Goal: Task Accomplishment & Management: Manage account settings

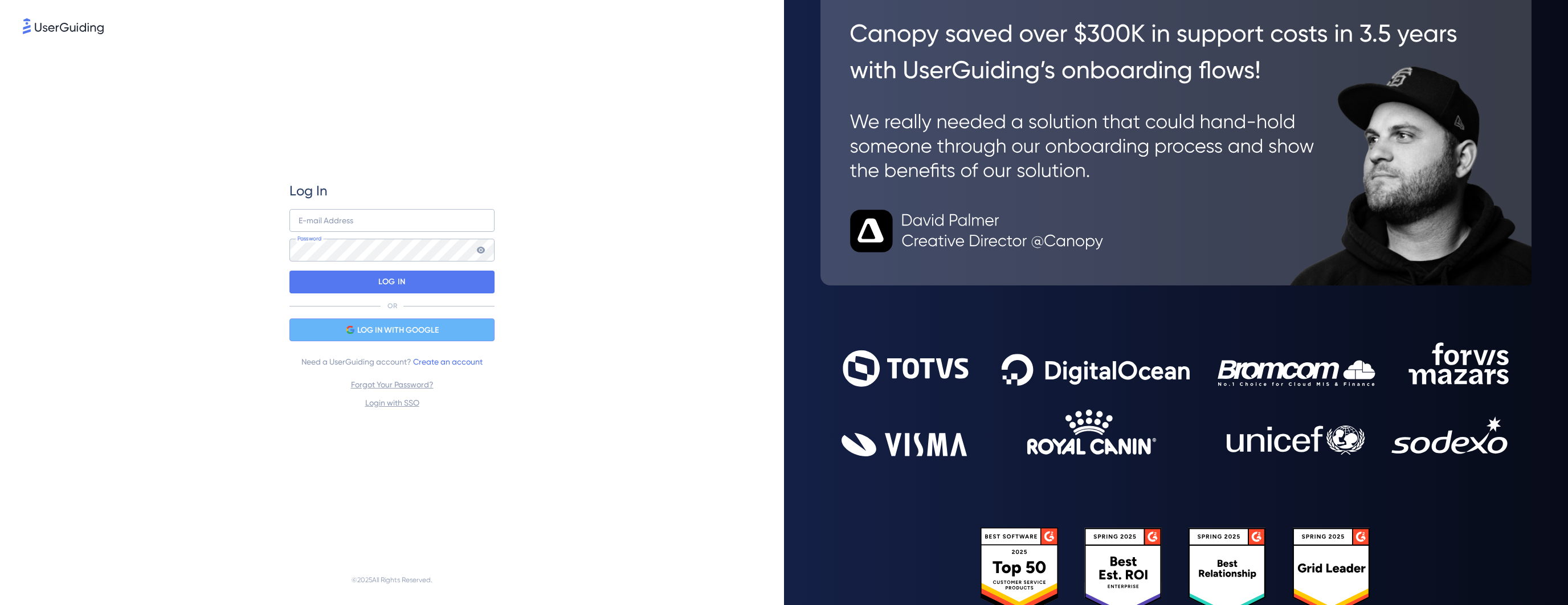
click at [446, 338] on div "LOG IN WITH GOOGLE" at bounding box center [392, 330] width 205 height 23
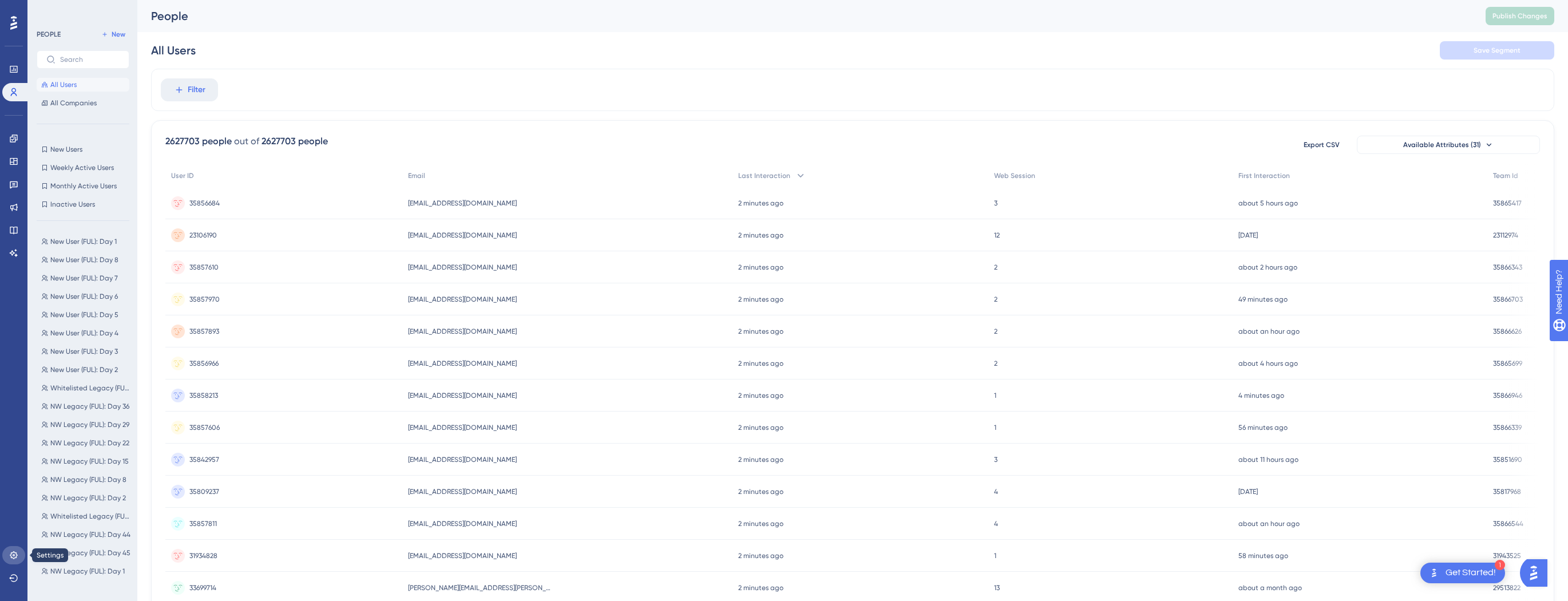
click at [16, 558] on icon at bounding box center [13, 555] width 8 height 8
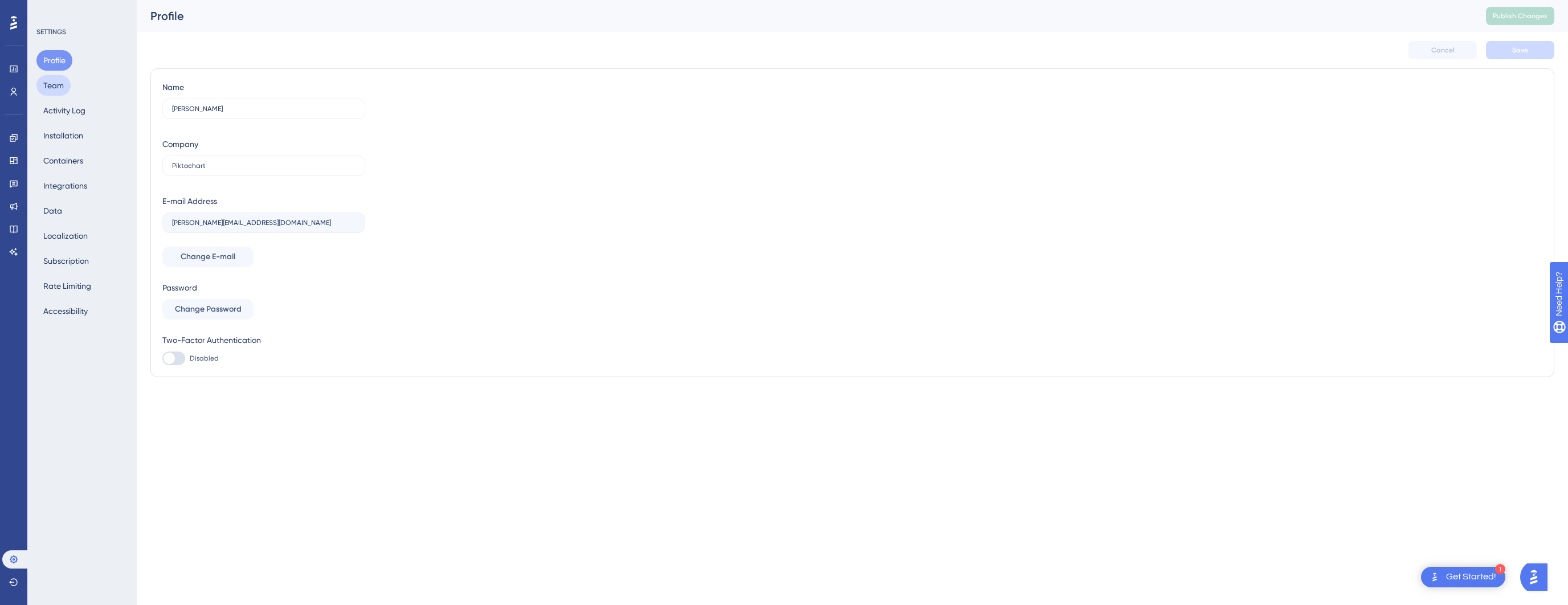
click at [64, 82] on button "Team" at bounding box center [53, 85] width 34 height 21
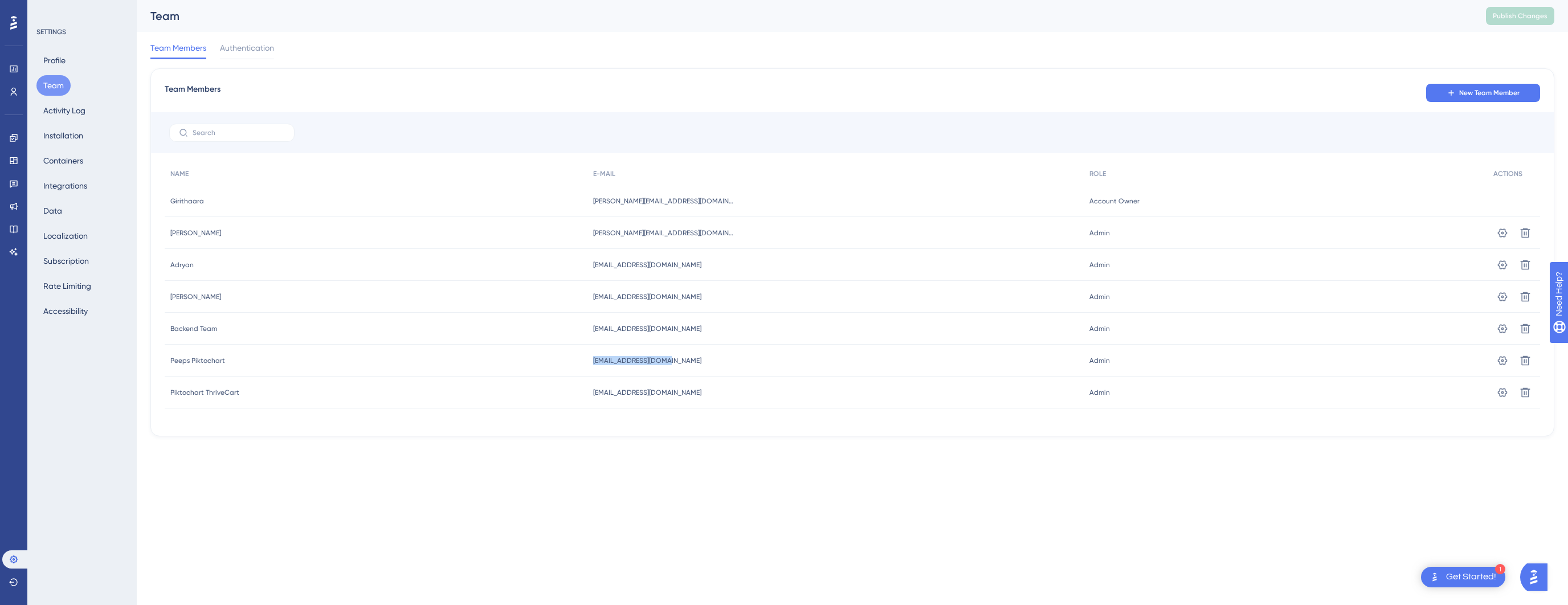
drag, startPoint x: 609, startPoint y: 361, endPoint x: 694, endPoint y: 356, distance: 85.1
click at [686, 363] on div "[EMAIL_ADDRESS][DOMAIN_NAME] [EMAIL_ADDRESS][DOMAIN_NAME]" at bounding box center [835, 360] width 496 height 32
copy span "[EMAIL_ADDRESS][DOMAIN_NAME]"
click at [19, 95] on link at bounding box center [14, 91] width 23 height 18
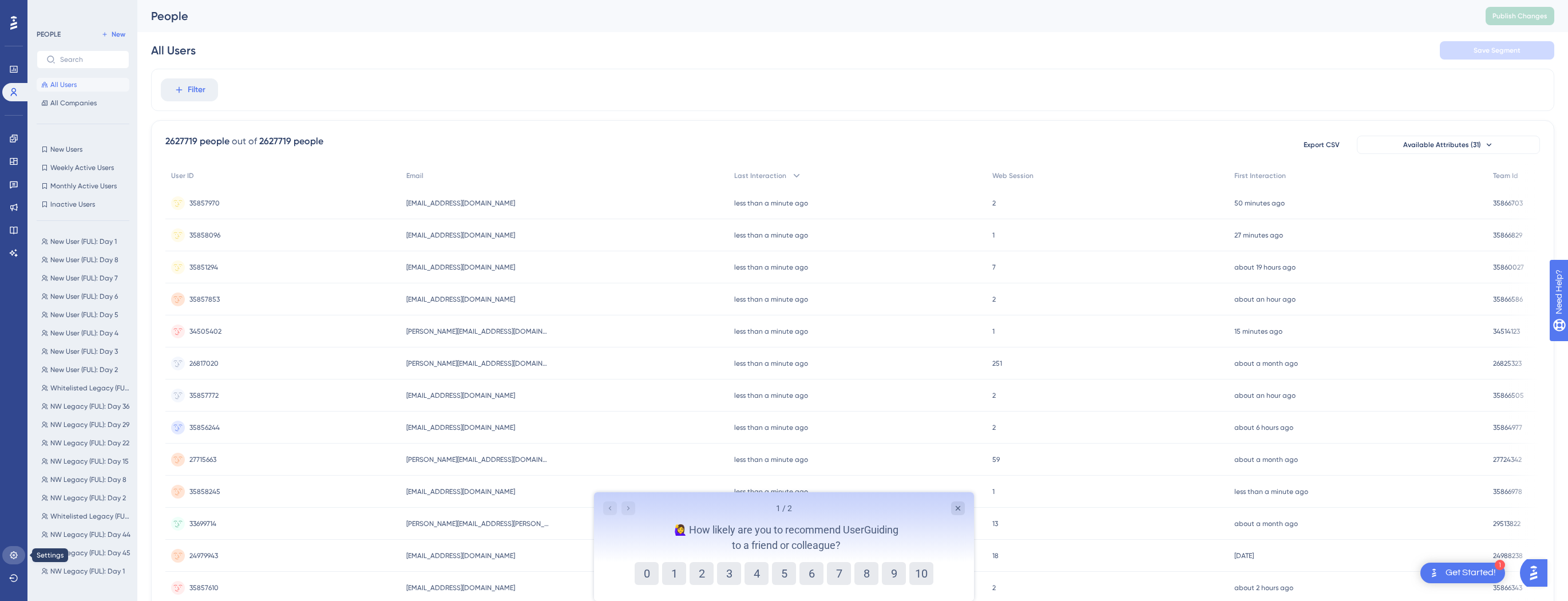
click at [17, 555] on icon at bounding box center [14, 555] width 9 height 9
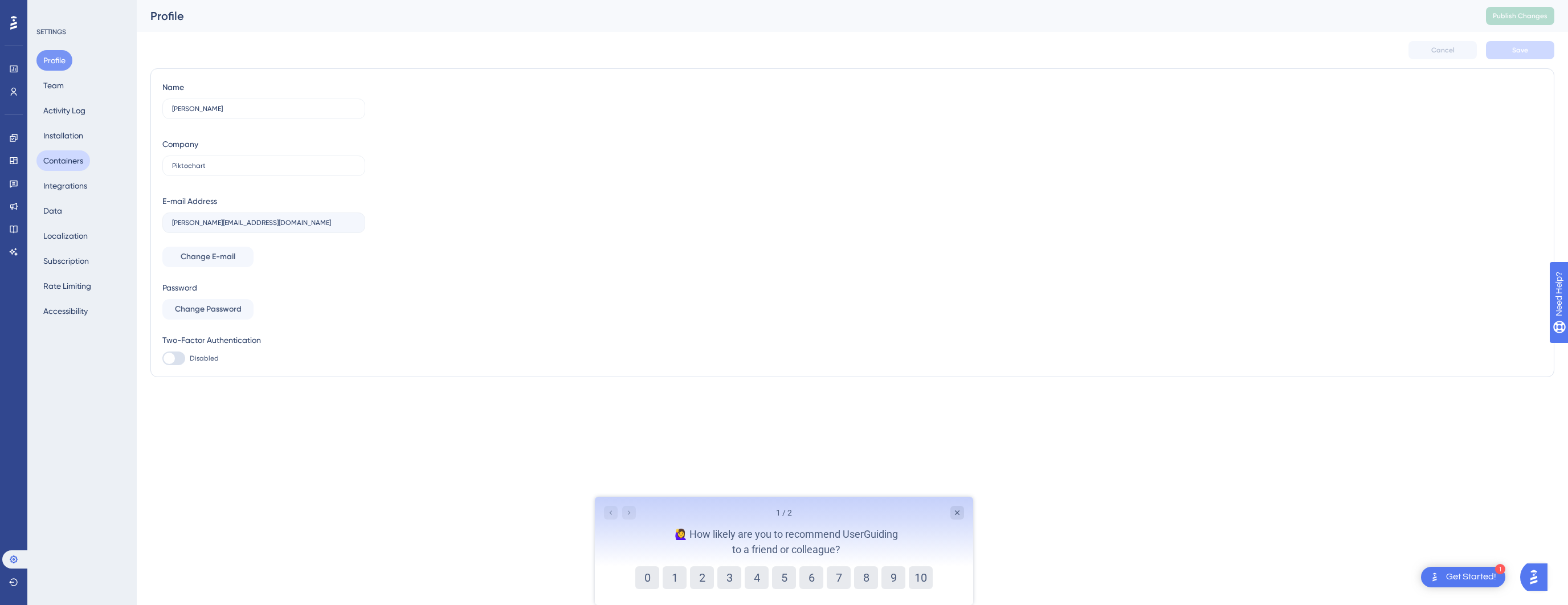
click at [60, 158] on button "Containers" at bounding box center [63, 160] width 54 height 21
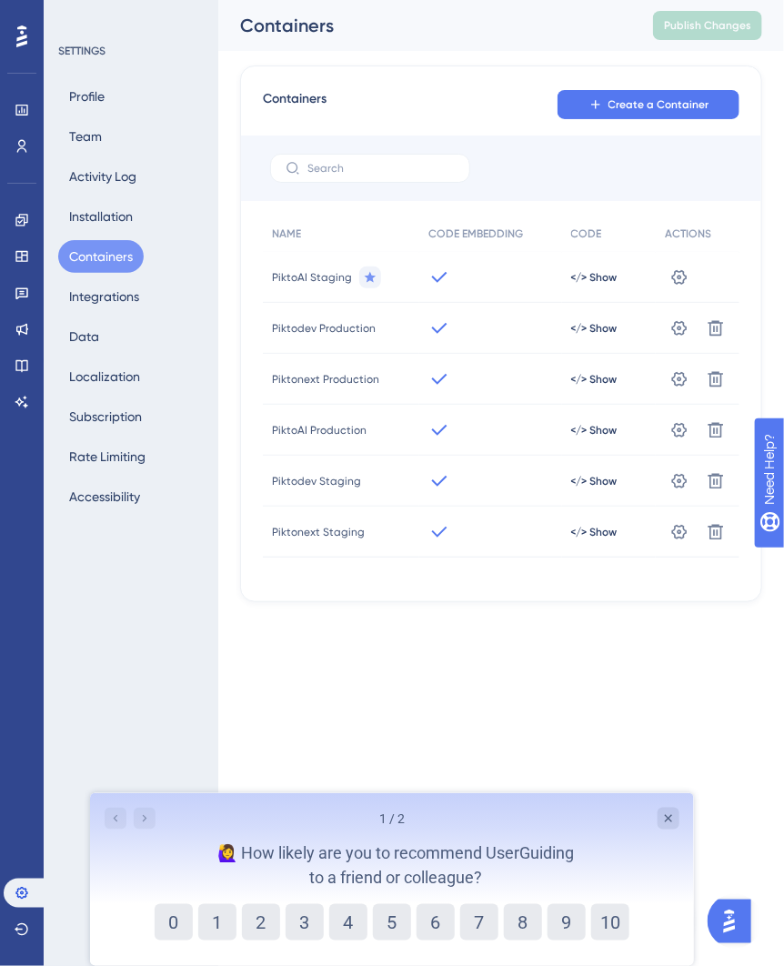
click at [475, 81] on div "Containers Create a Container NAME CODE EMBEDDING CODE ACTIONS PiktoAI Staging …" at bounding box center [501, 334] width 522 height 537
click at [731, 55] on div "Containers Create a Container NAME CODE EMBEDDING CODE ACTIONS PiktoAI Staging …" at bounding box center [501, 326] width 522 height 551
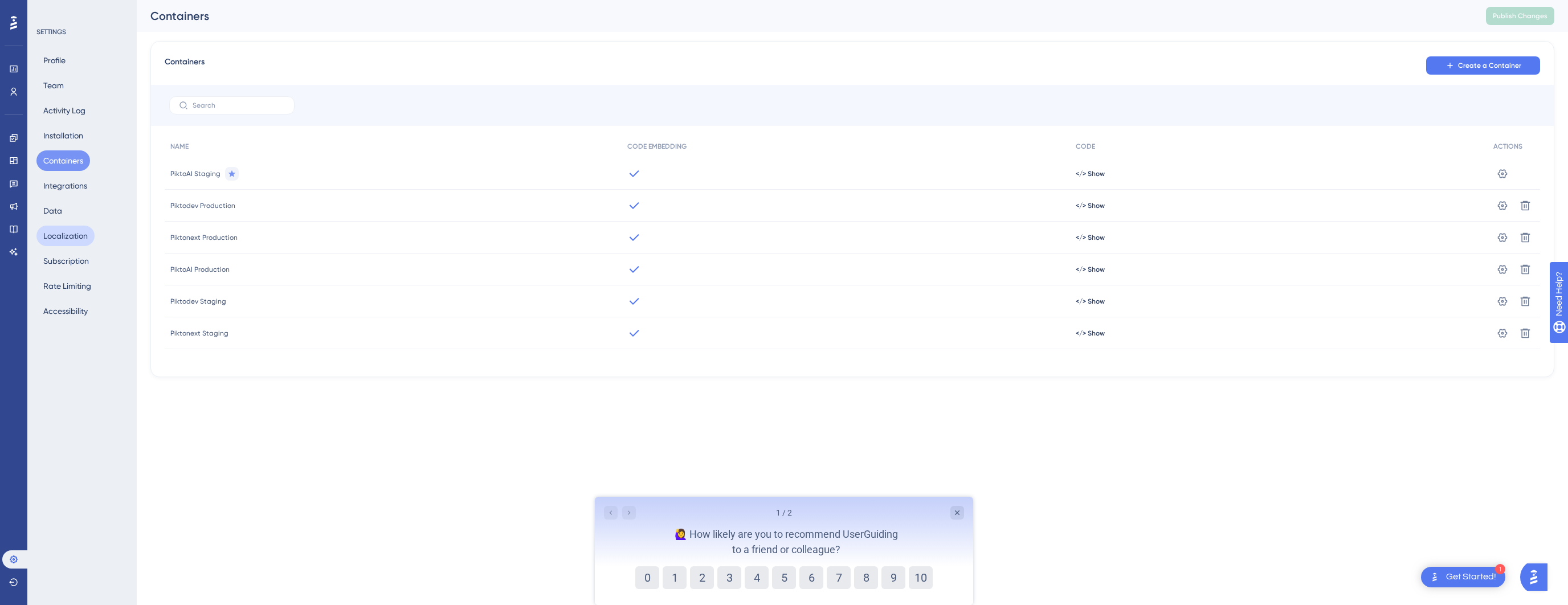
click at [58, 230] on button "Localization" at bounding box center [65, 235] width 58 height 21
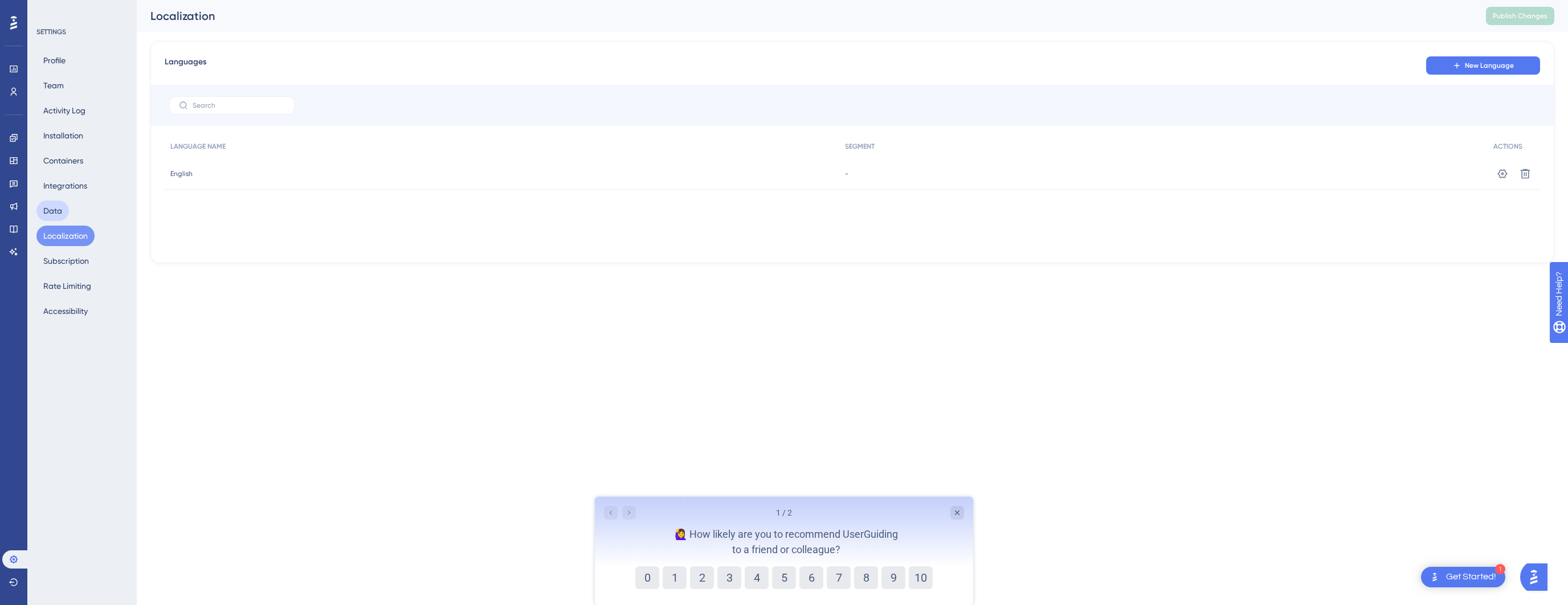
click at [51, 215] on button "Data" at bounding box center [53, 210] width 33 height 21
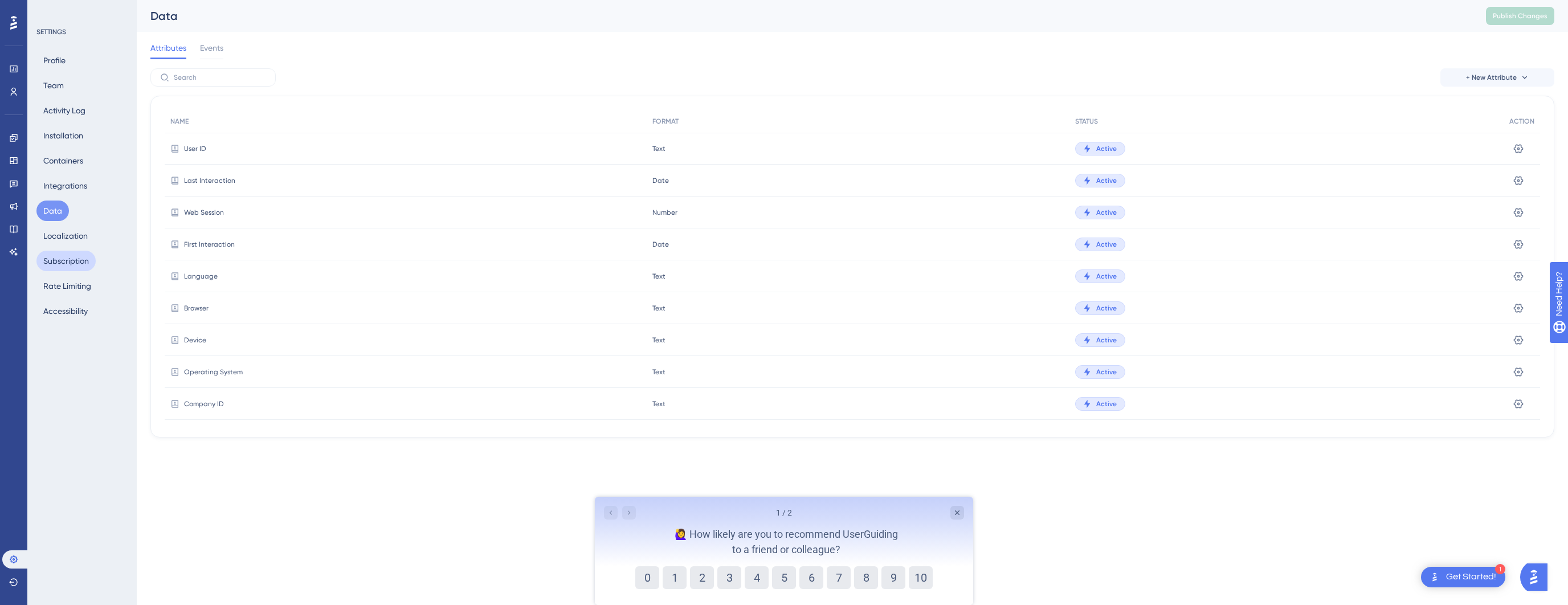
click at [62, 259] on button "Subscription" at bounding box center [66, 261] width 59 height 21
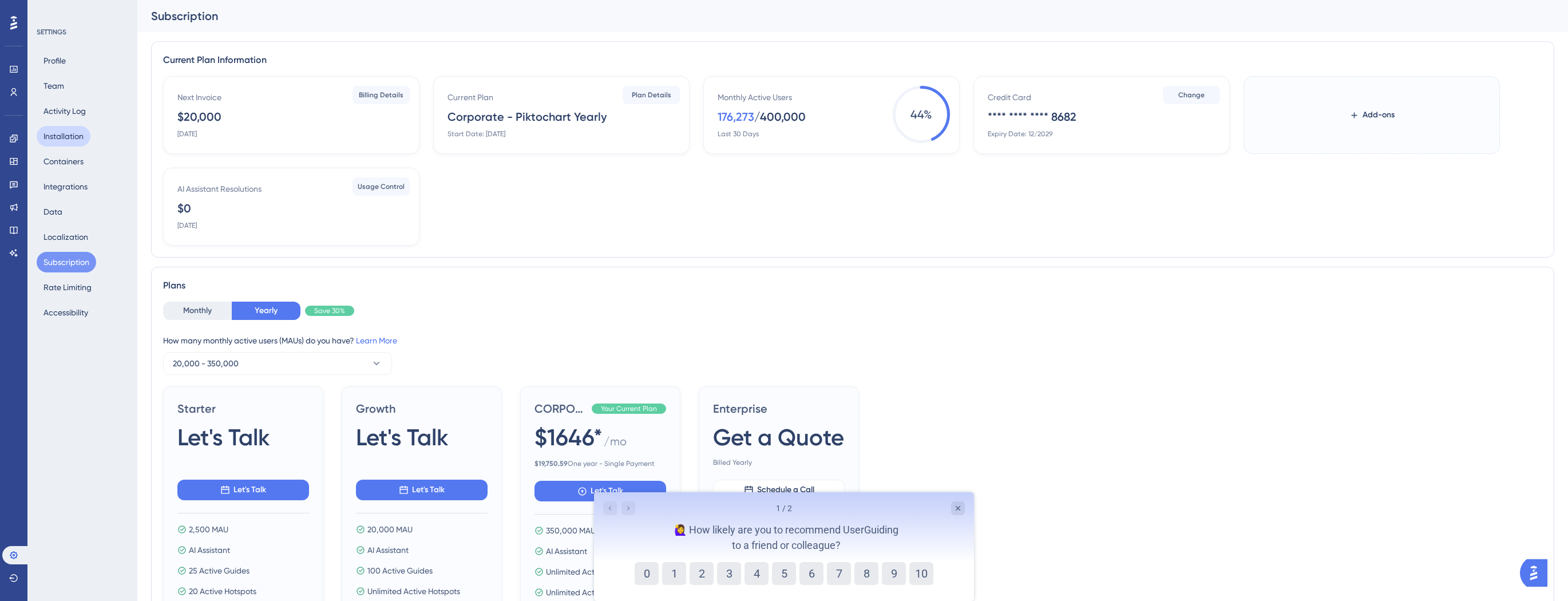
click at [68, 140] on button "Installation" at bounding box center [64, 136] width 54 height 21
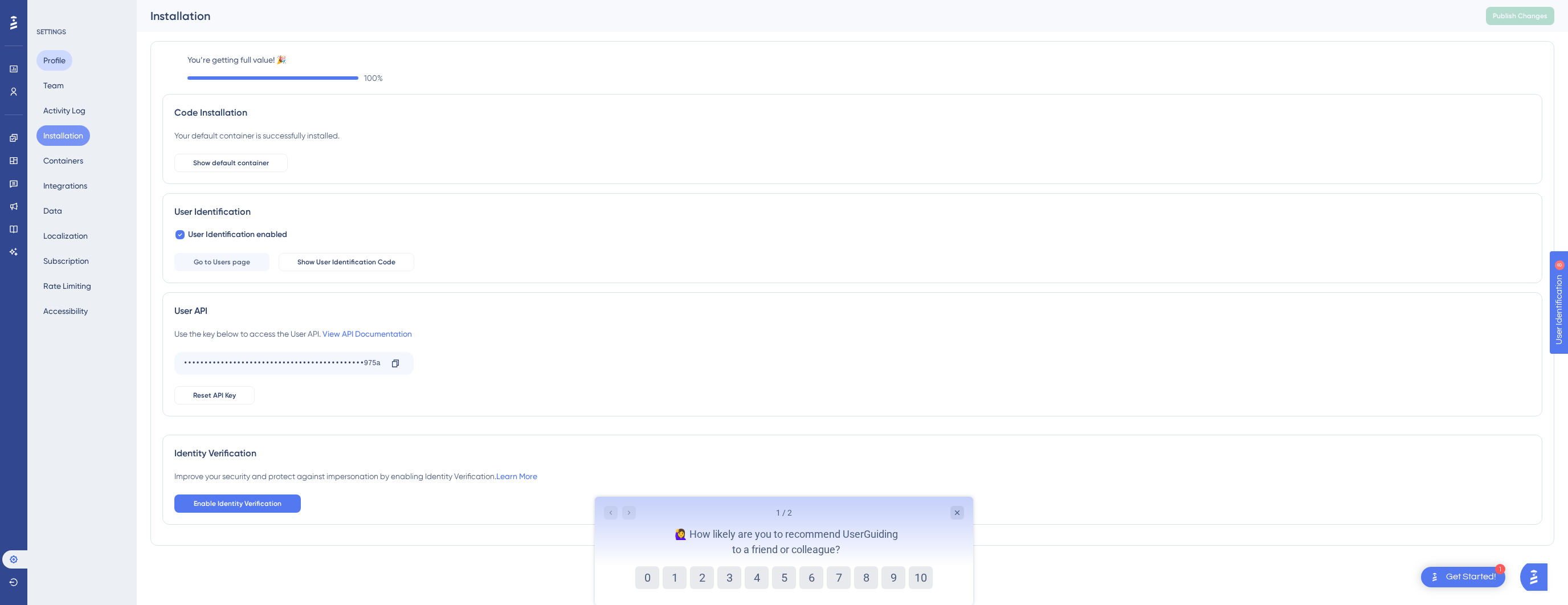
click at [49, 56] on button "Profile" at bounding box center [54, 60] width 36 height 21
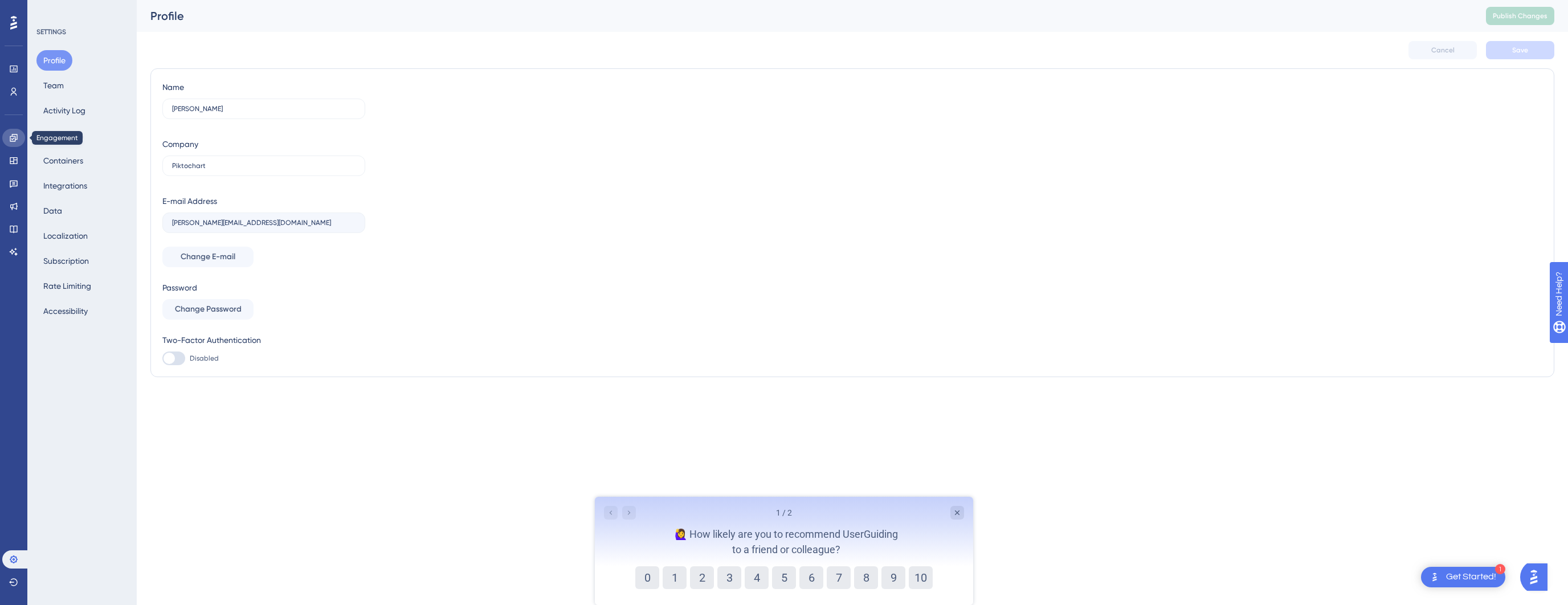
click at [11, 130] on link at bounding box center [14, 138] width 23 height 18
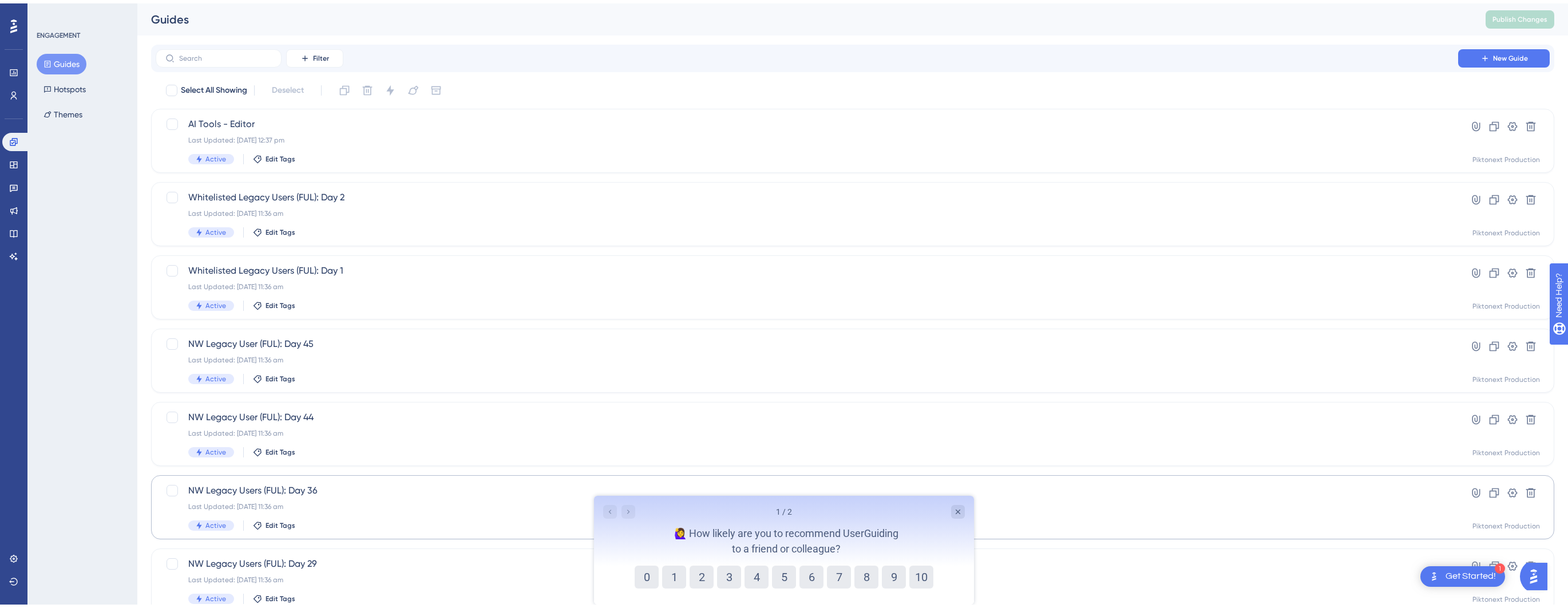
scroll to position [280, 0]
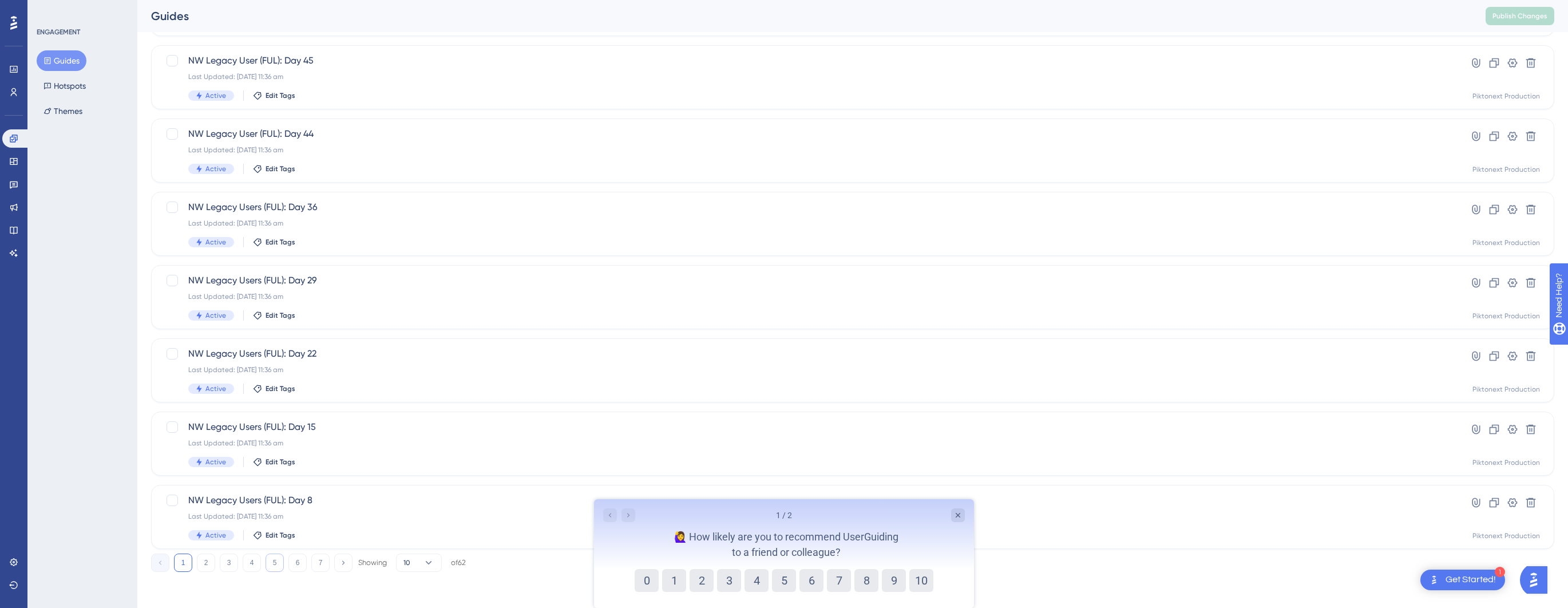
click at [279, 563] on button "5" at bounding box center [274, 563] width 18 height 18
click at [212, 422] on span "Preserve Content - Slow Processing" at bounding box center [806, 427] width 1237 height 14
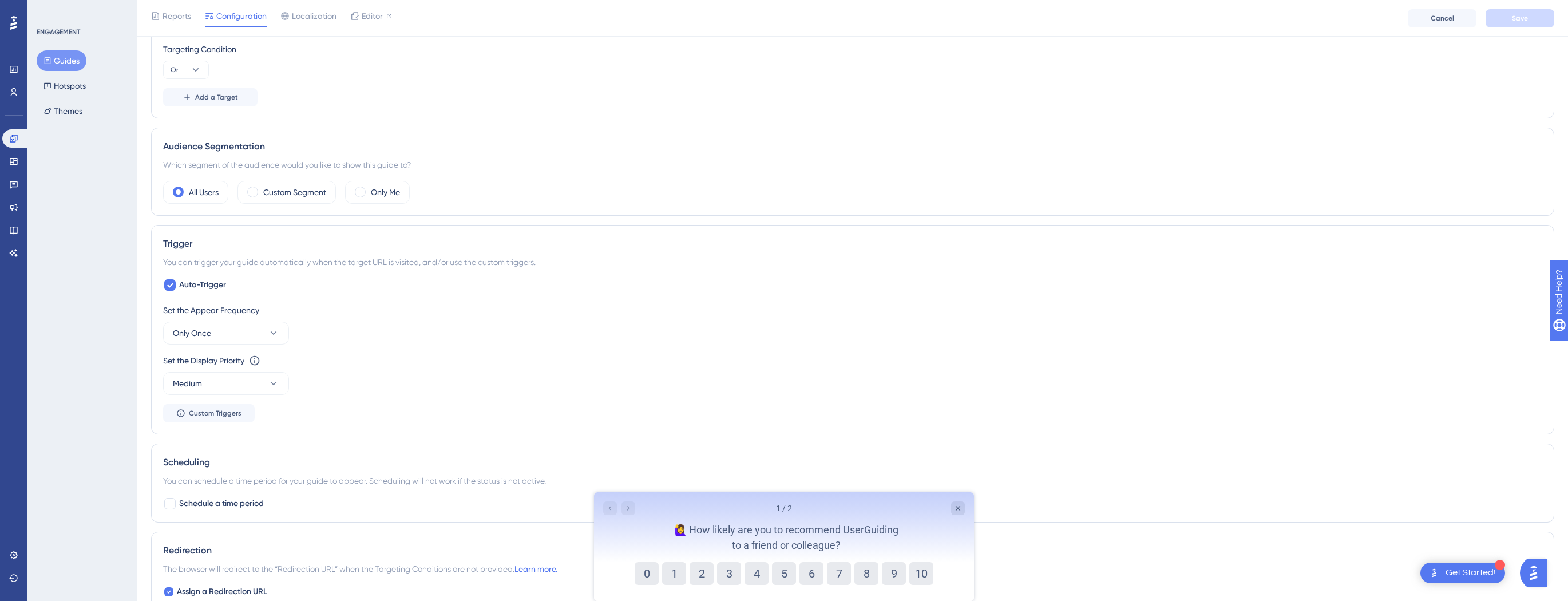
scroll to position [694, 0]
